Goal: Navigation & Orientation: Find specific page/section

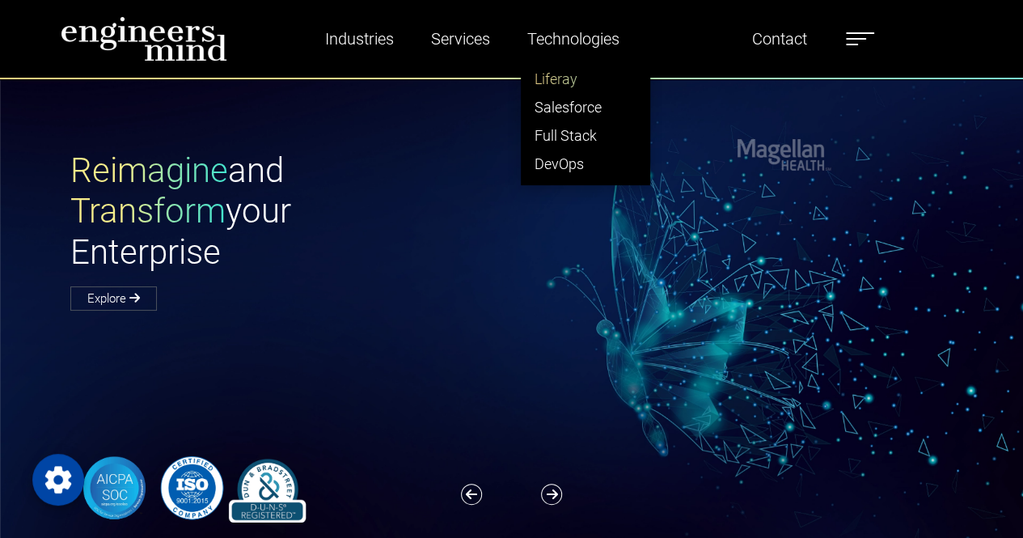
click at [569, 75] on link "Liferay" at bounding box center [585, 79] width 128 height 28
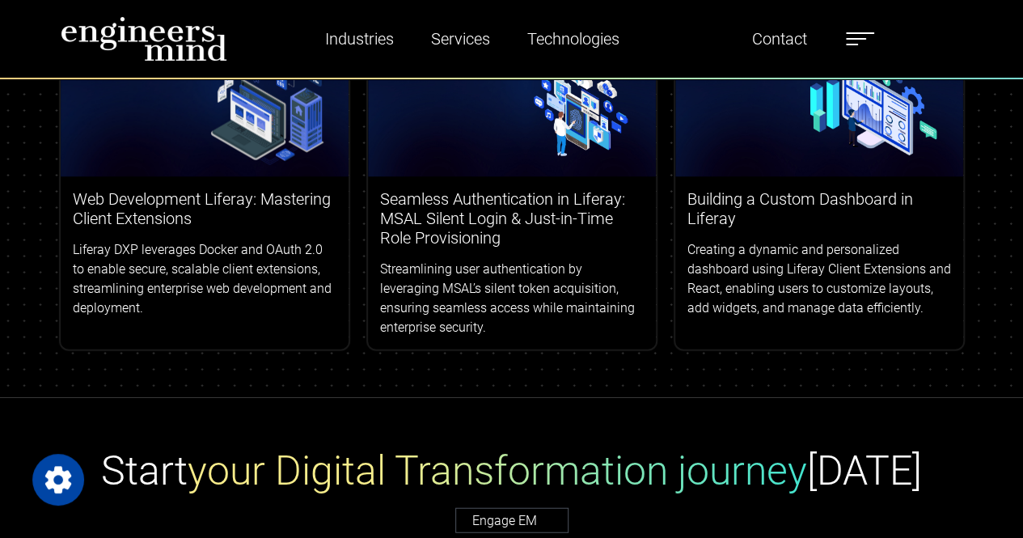
scroll to position [4697, 0]
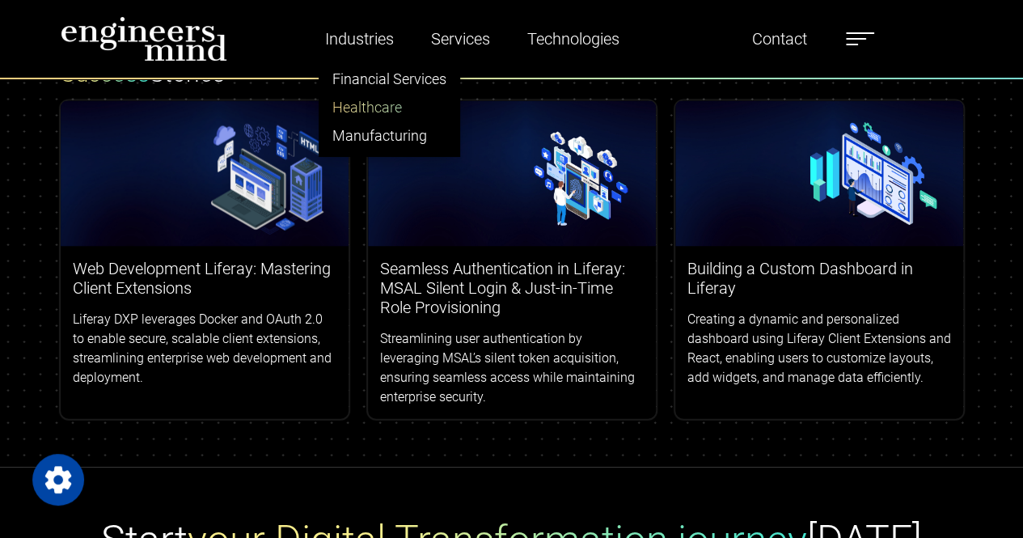
click at [381, 101] on link "Healthcare" at bounding box center [389, 107] width 140 height 28
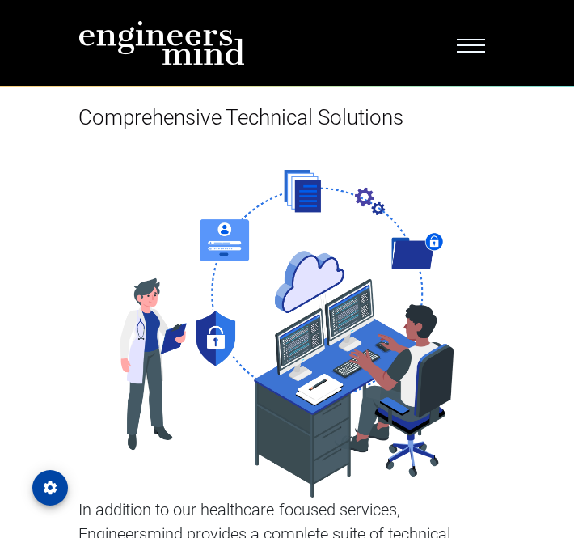
scroll to position [5174, 0]
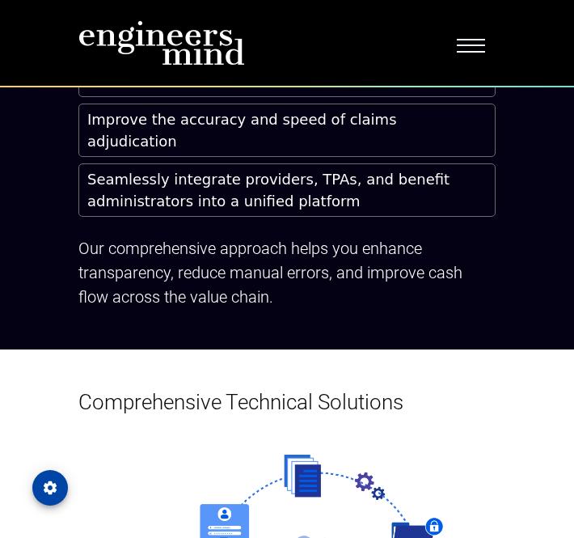
click at [471, 49] on span "Toggle navigation" at bounding box center [471, 43] width 28 height 16
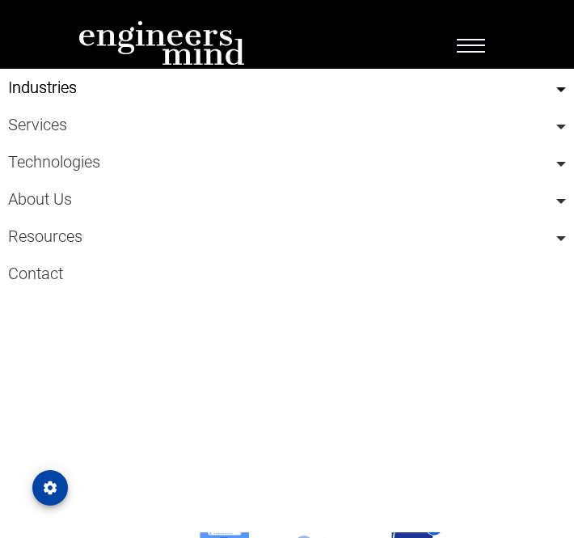
click at [52, 84] on link "Industries" at bounding box center [287, 87] width 558 height 37
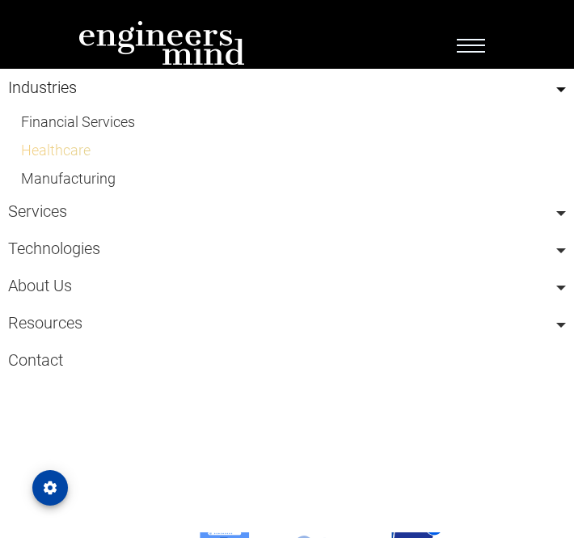
click at [52, 146] on link "Healthcare" at bounding box center [287, 150] width 558 height 28
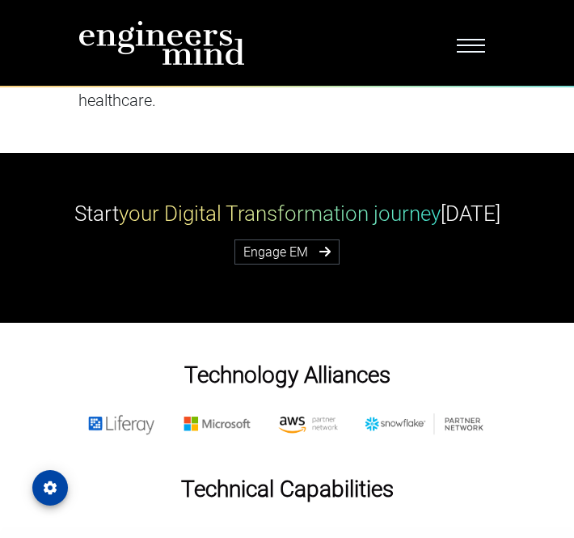
scroll to position [7855, 0]
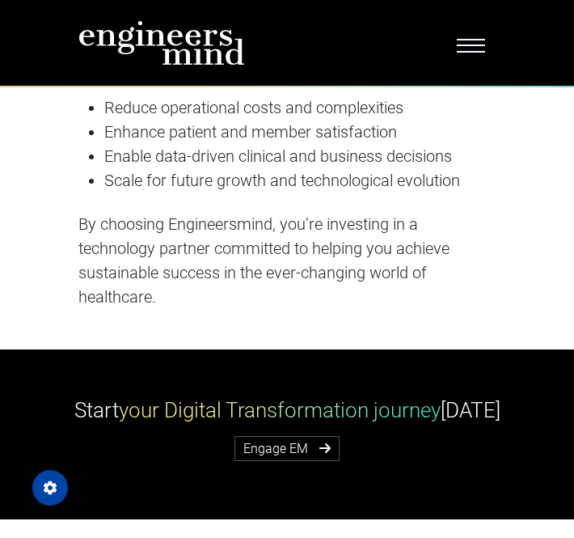
scroll to position [7693, 0]
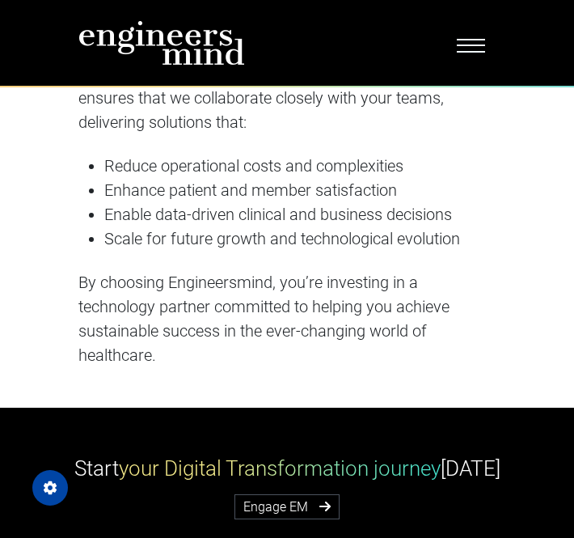
scroll to position [7855, 0]
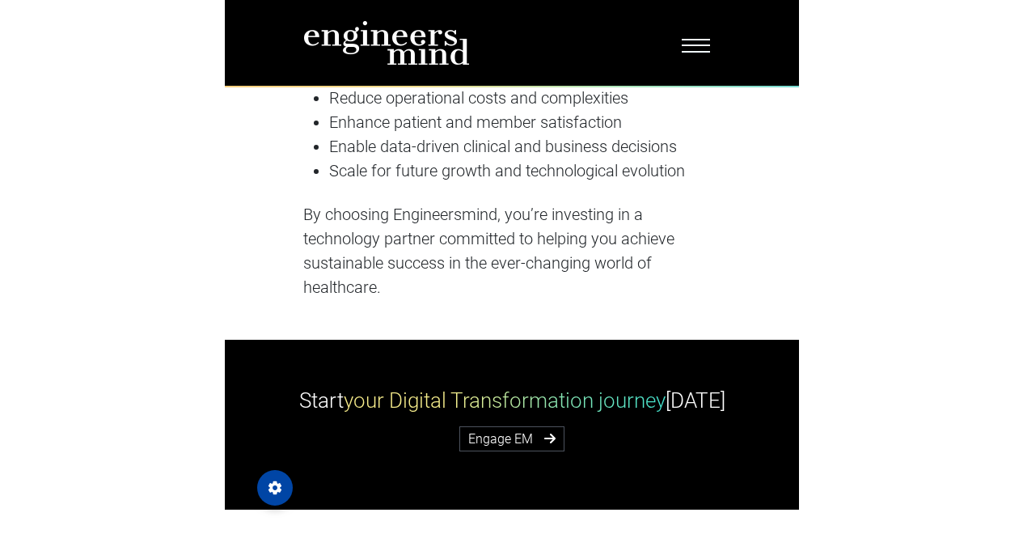
scroll to position [6561, 0]
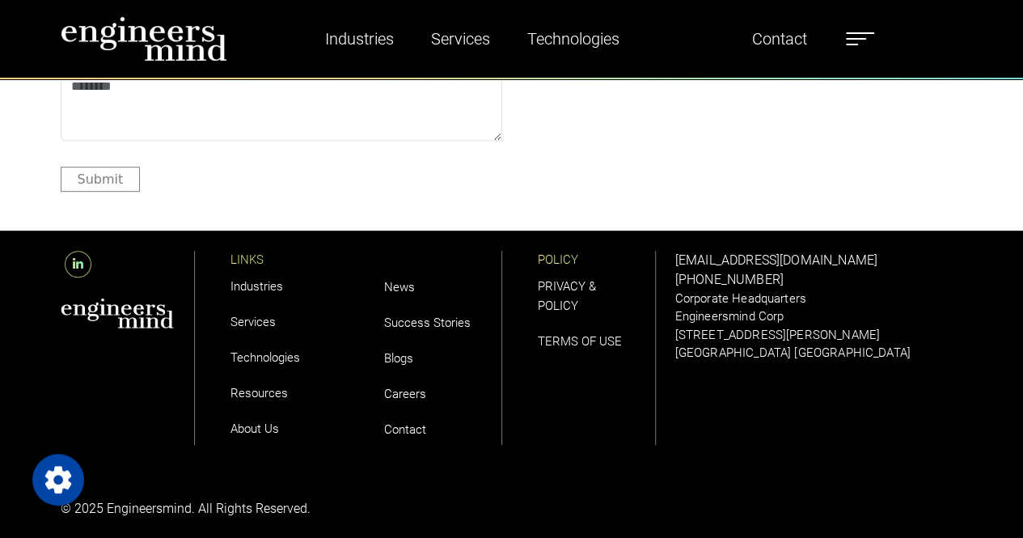
click at [404, 386] on link "Careers" at bounding box center [405, 393] width 42 height 15
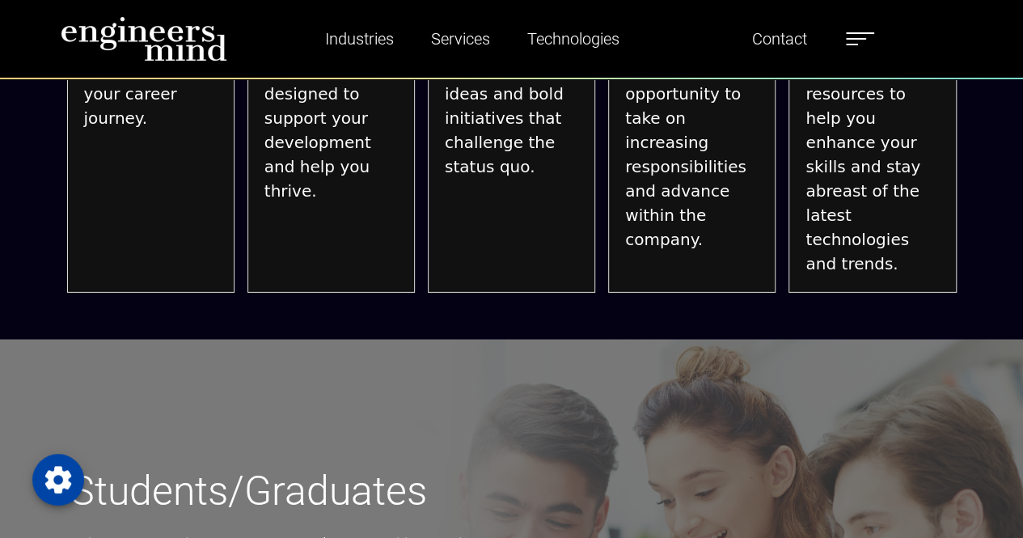
scroll to position [2179, 0]
